Goal: Communication & Community: Participate in discussion

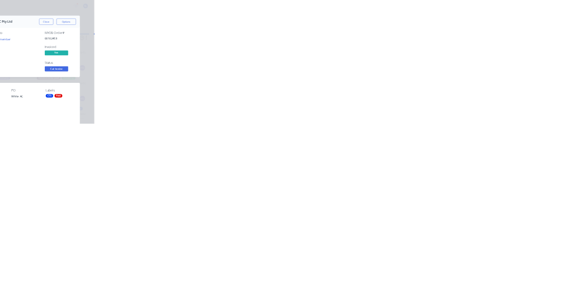
click at [484, 50] on button "Close" at bounding box center [467, 50] width 33 height 14
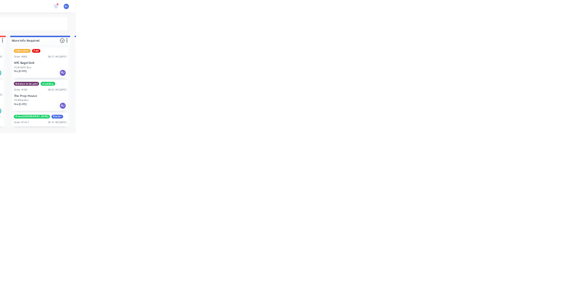
scroll to position [144, 0]
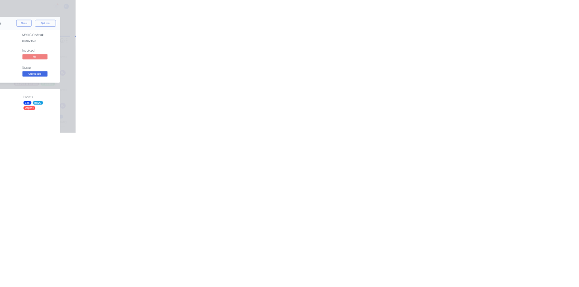
click at [54, 80] on icon at bounding box center [51, 80] width 6 height 5
click at [407, 266] on div at bounding box center [291, 261] width 232 height 9
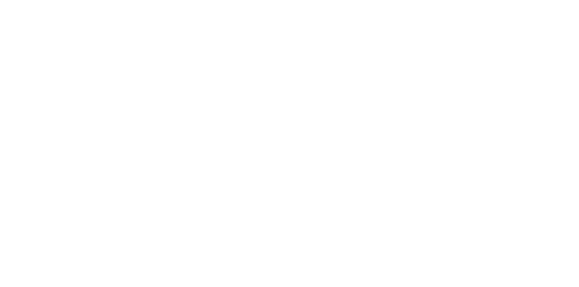
click at [509, 268] on button "Send" at bounding box center [491, 262] width 36 height 14
click at [484, 50] on button "Close" at bounding box center [467, 50] width 33 height 14
click at [94, 77] on div "Collaborate" at bounding box center [77, 79] width 36 height 8
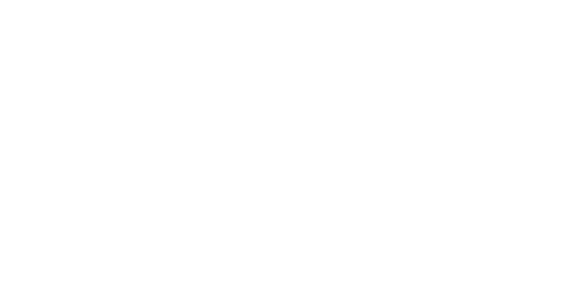
click at [407, 266] on div at bounding box center [291, 261] width 232 height 9
click at [509, 268] on button "Send" at bounding box center [491, 262] width 36 height 14
click at [484, 49] on button "Close" at bounding box center [467, 50] width 33 height 14
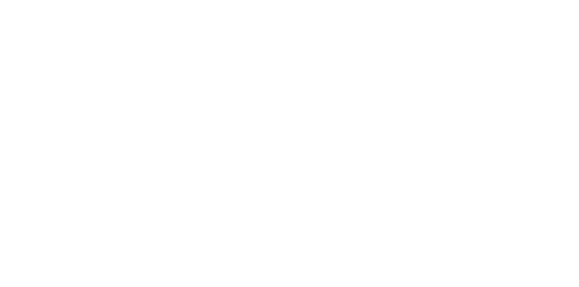
click at [484, 49] on button "Close" at bounding box center [467, 50] width 33 height 14
click at [120, 80] on button "Collaborate" at bounding box center [77, 79] width 86 height 23
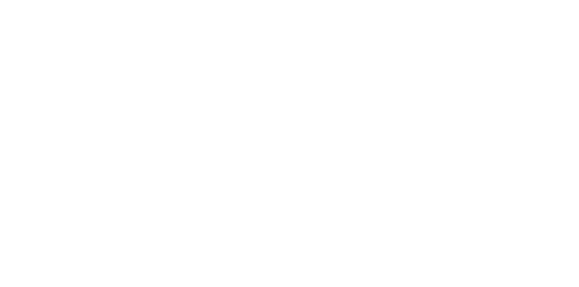
click at [407, 266] on div at bounding box center [291, 261] width 232 height 9
click at [509, 268] on button "Send" at bounding box center [491, 262] width 36 height 14
click at [484, 53] on button "Close" at bounding box center [467, 50] width 33 height 14
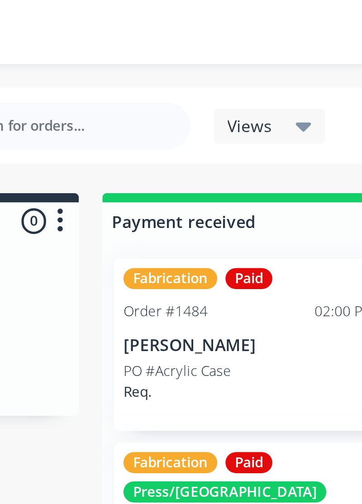
scroll to position [0, 0]
click at [238, 96] on div "Fabrication Paid Order #1484 02:00 PM [DATE] [PERSON_NAME] Bar PO #Acrylic Case…" at bounding box center [224, 176] width 130 height 163
